Goal: Task Accomplishment & Management: Manage account settings

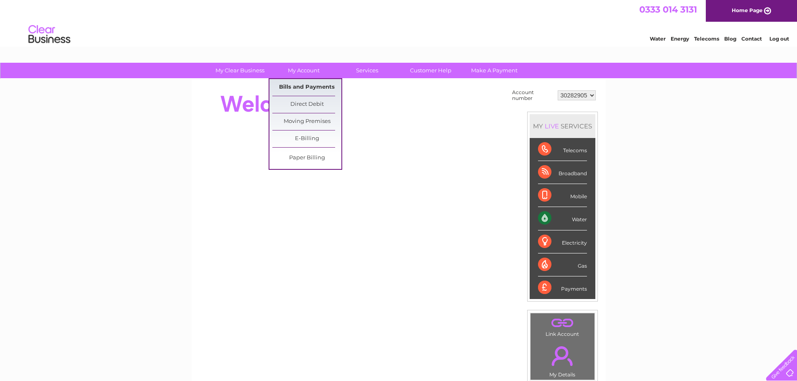
click at [301, 85] on link "Bills and Payments" at bounding box center [306, 87] width 69 height 17
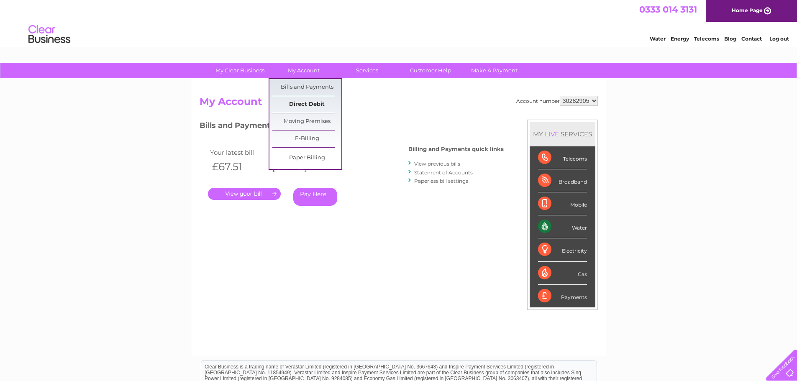
click at [307, 105] on link "Direct Debit" at bounding box center [306, 104] width 69 height 17
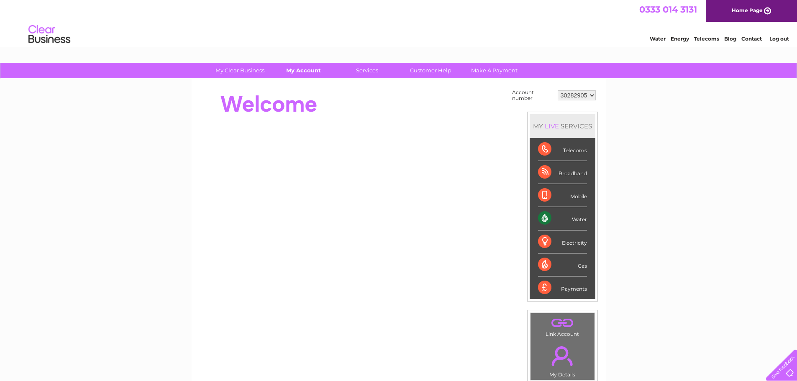
click at [305, 72] on link "My Account" at bounding box center [303, 70] width 69 height 15
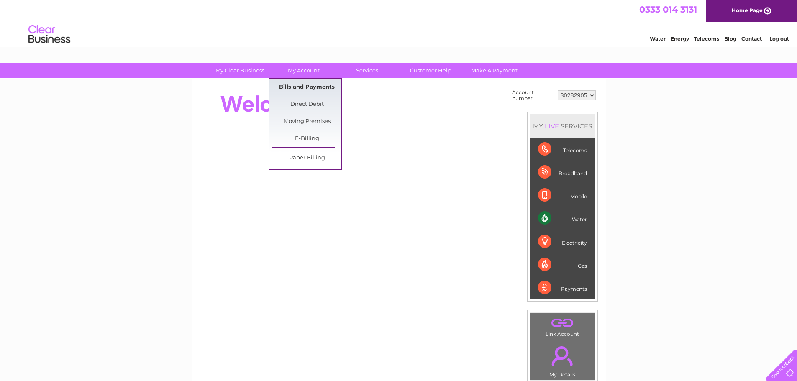
click at [303, 87] on link "Bills and Payments" at bounding box center [306, 87] width 69 height 17
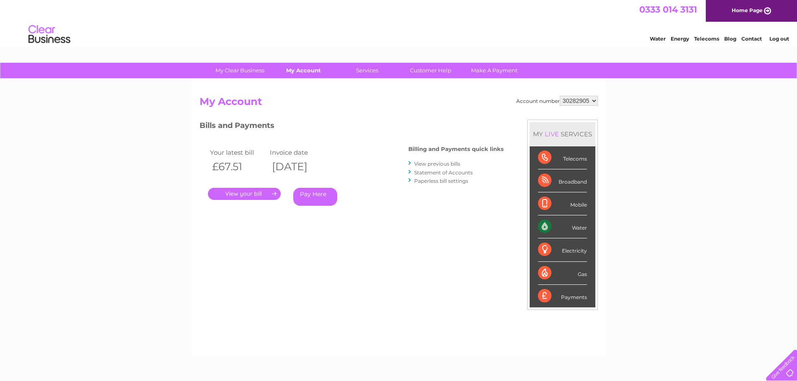
click at [301, 70] on link "My Account" at bounding box center [303, 70] width 69 height 15
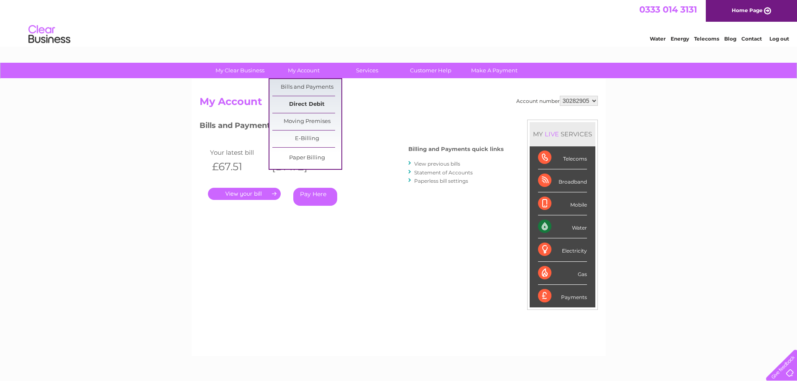
click at [298, 104] on link "Direct Debit" at bounding box center [306, 104] width 69 height 17
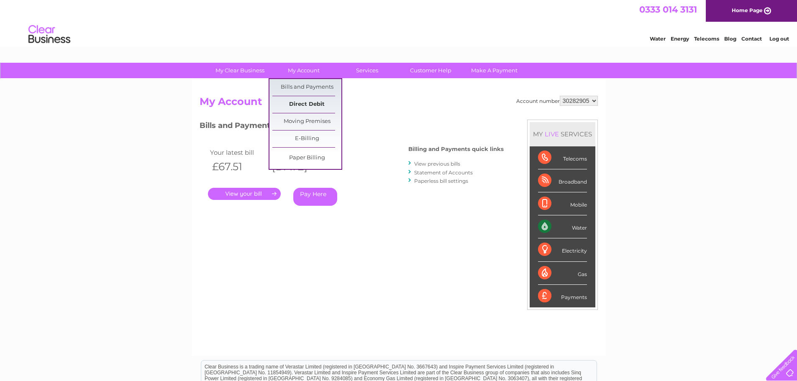
click at [304, 101] on link "Direct Debit" at bounding box center [306, 104] width 69 height 17
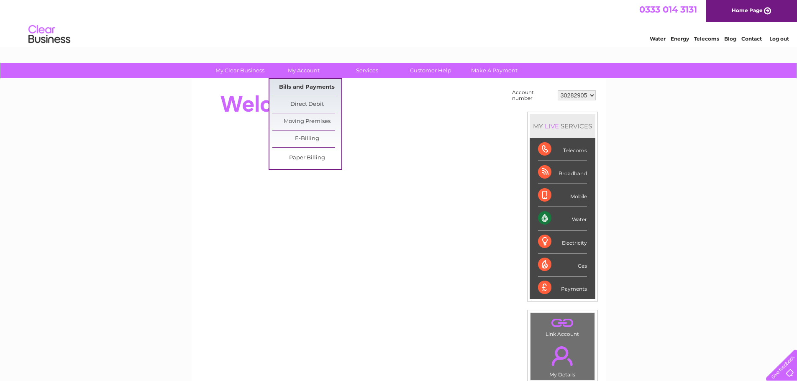
click at [300, 88] on link "Bills and Payments" at bounding box center [306, 87] width 69 height 17
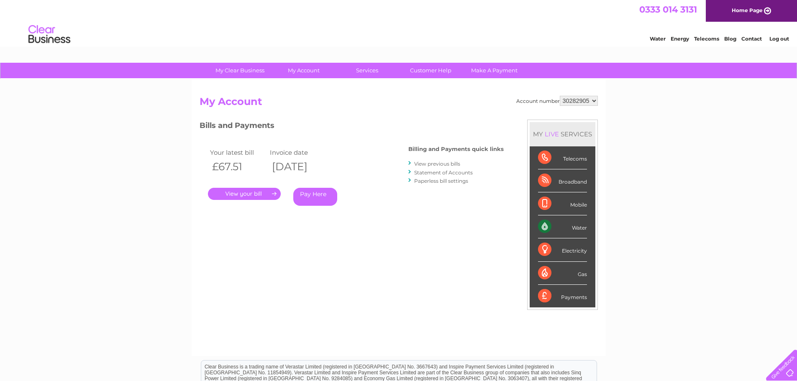
click at [229, 195] on link "." at bounding box center [244, 194] width 73 height 12
click at [433, 162] on link "View previous bills" at bounding box center [437, 164] width 46 height 6
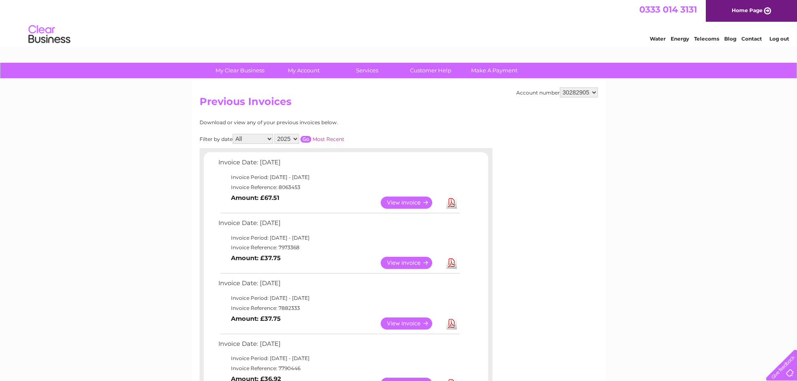
click at [289, 140] on select "2025 2024 2023" at bounding box center [287, 139] width 25 height 10
click at [275, 134] on select "2025 2024 2023" at bounding box center [287, 139] width 25 height 10
click at [309, 139] on input "button" at bounding box center [305, 139] width 11 height 7
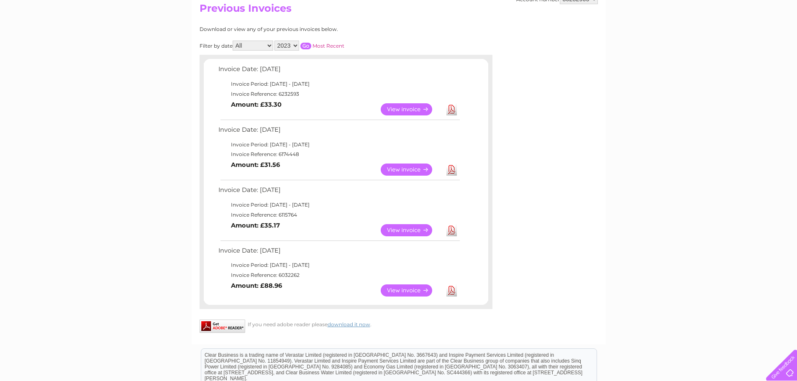
scroll to position [84, 0]
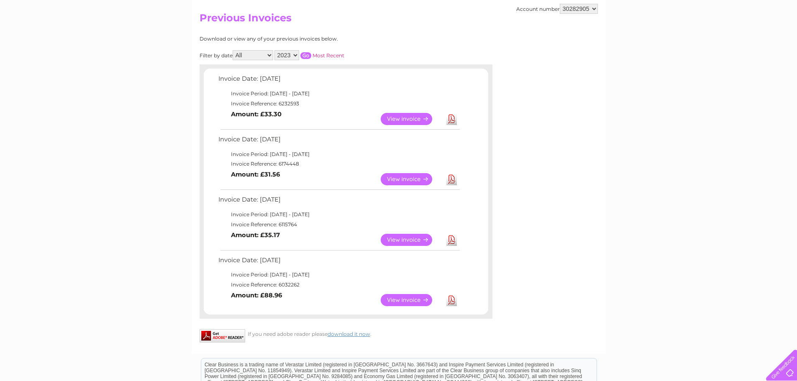
click at [293, 55] on select "2025 2024 2023" at bounding box center [287, 55] width 25 height 10
click at [275, 50] on select "2025 2024 2023" at bounding box center [287, 55] width 25 height 10
click at [306, 54] on input "button" at bounding box center [305, 55] width 11 height 7
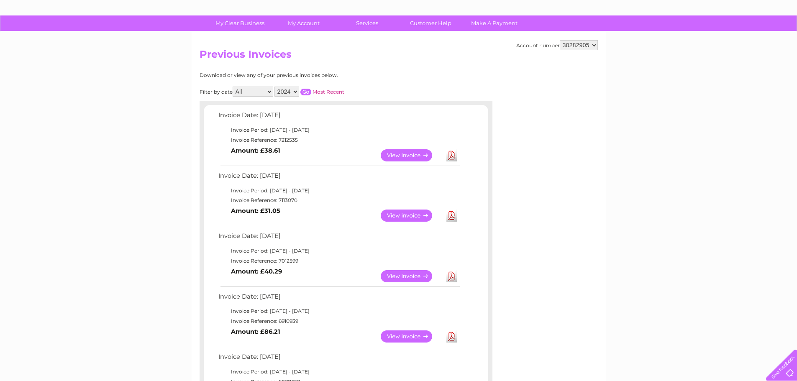
scroll to position [20, 0]
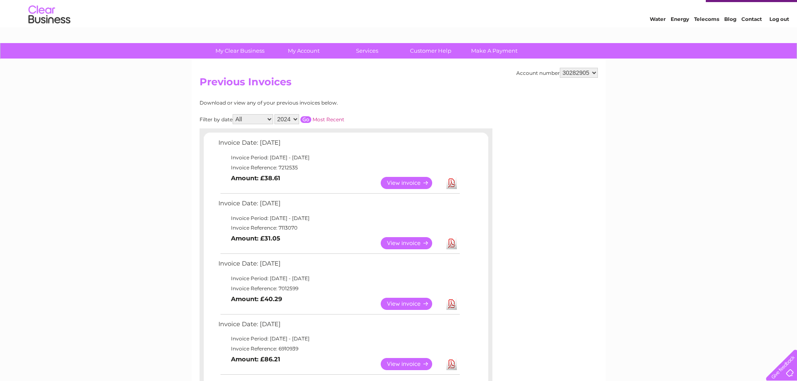
drag, startPoint x: 281, startPoint y: 118, endPoint x: 284, endPoint y: 124, distance: 6.4
click at [281, 118] on select "2025 2024 2023" at bounding box center [287, 119] width 25 height 10
select select "2025"
click at [275, 114] on select "2025 2024 2023" at bounding box center [287, 119] width 25 height 10
click at [308, 124] on div "Filter by date All January February March April May June July August September …" at bounding box center [310, 119] width 220 height 10
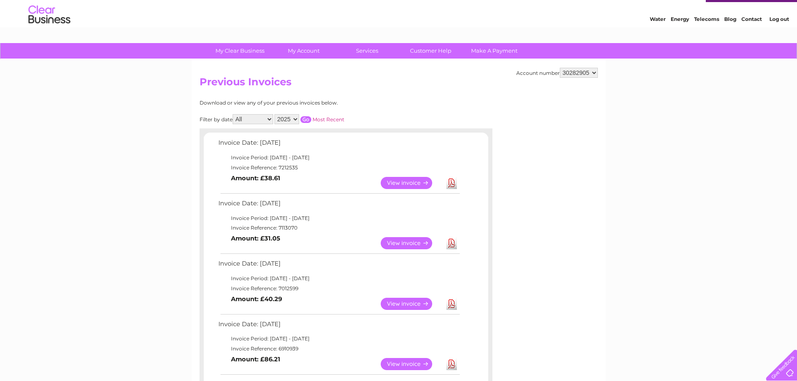
click at [306, 119] on input "button" at bounding box center [305, 119] width 11 height 7
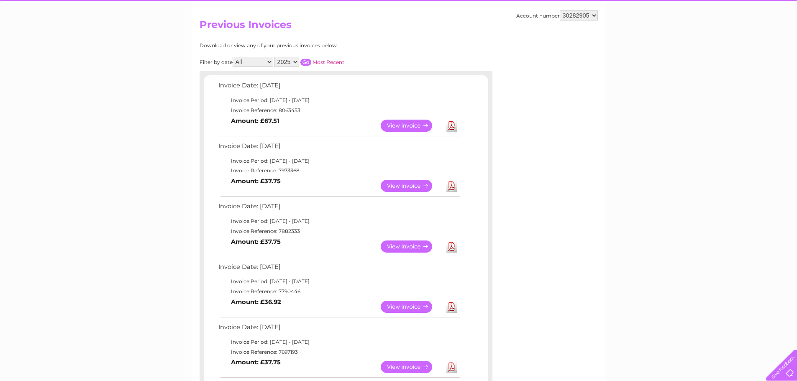
scroll to position [48, 0]
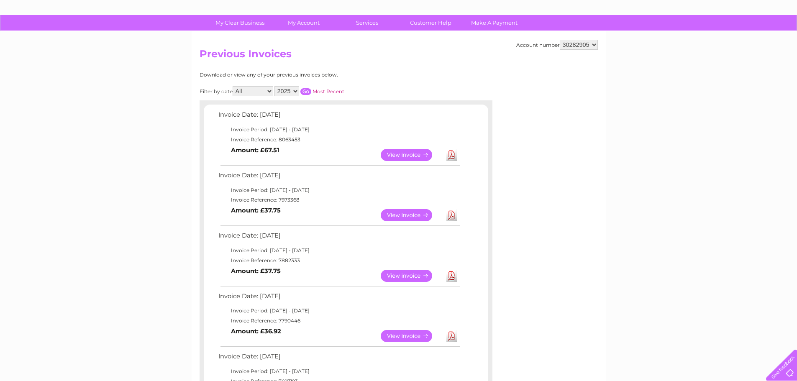
click at [498, 167] on div "Account number 30282905 Previous Invoices Download or view any of your previous…" at bounding box center [399, 361] width 414 height 661
